Goal: Transaction & Acquisition: Purchase product/service

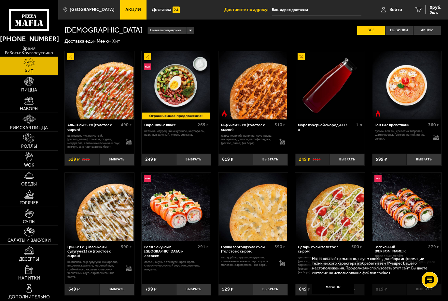
click at [124, 13] on link "Акции" at bounding box center [133, 10] width 26 height 20
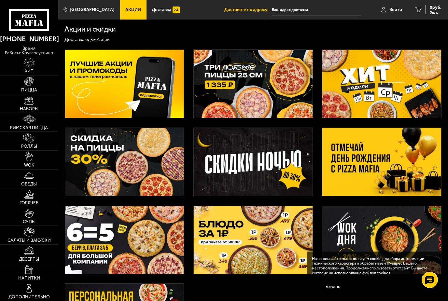
click at [144, 165] on img at bounding box center [124, 162] width 119 height 68
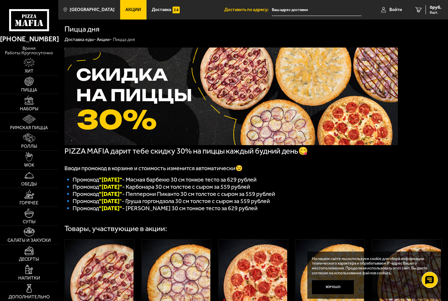
click at [131, 5] on link "Акции" at bounding box center [133, 10] width 26 height 20
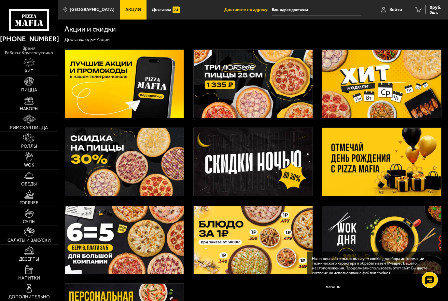
click at [250, 80] on img at bounding box center [253, 84] width 119 height 68
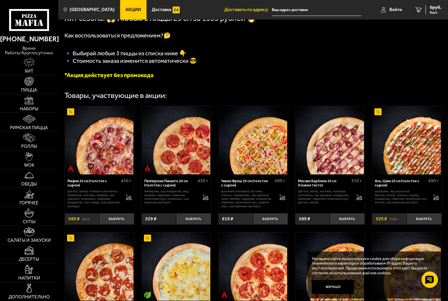
scroll to position [143, 0]
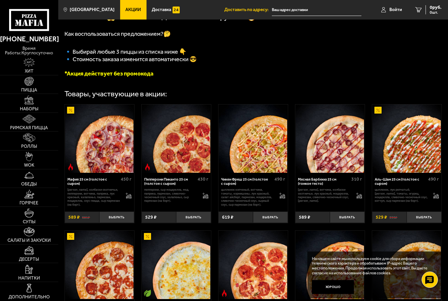
click at [267, 156] on img at bounding box center [253, 139] width 68 height 68
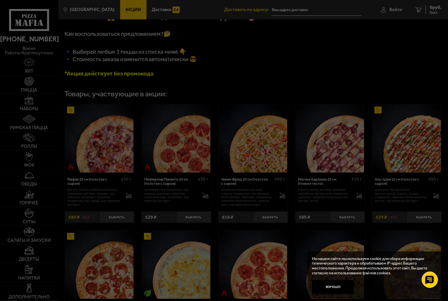
scroll to position [0, 0]
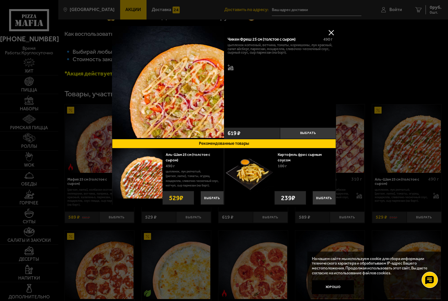
click at [327, 33] on button at bounding box center [331, 33] width 10 height 10
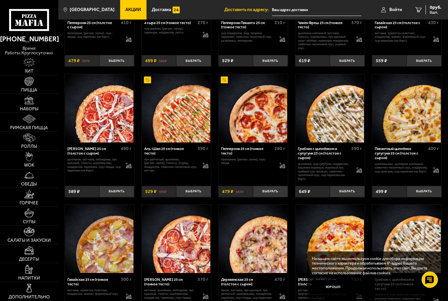
scroll to position [426, 0]
click at [306, 223] on img at bounding box center [329, 239] width 68 height 68
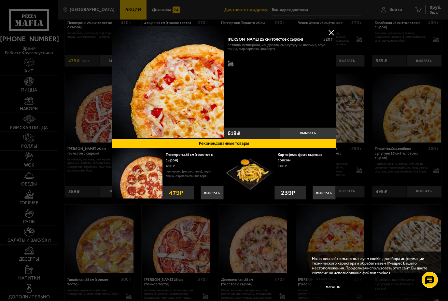
click at [330, 34] on button at bounding box center [331, 33] width 10 height 10
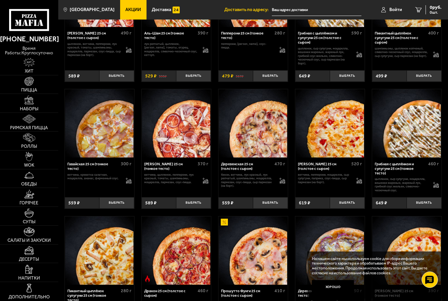
scroll to position [542, 0]
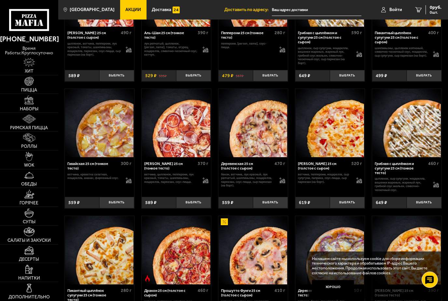
click at [189, 144] on img at bounding box center [176, 123] width 68 height 68
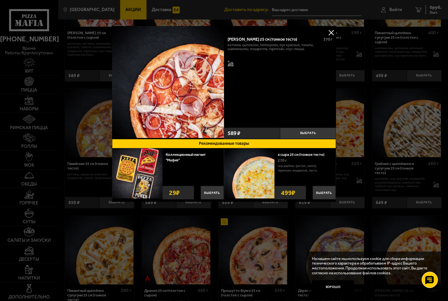
click at [164, 35] on img at bounding box center [168, 82] width 112 height 112
